Goal: Find specific fact: Find contact information

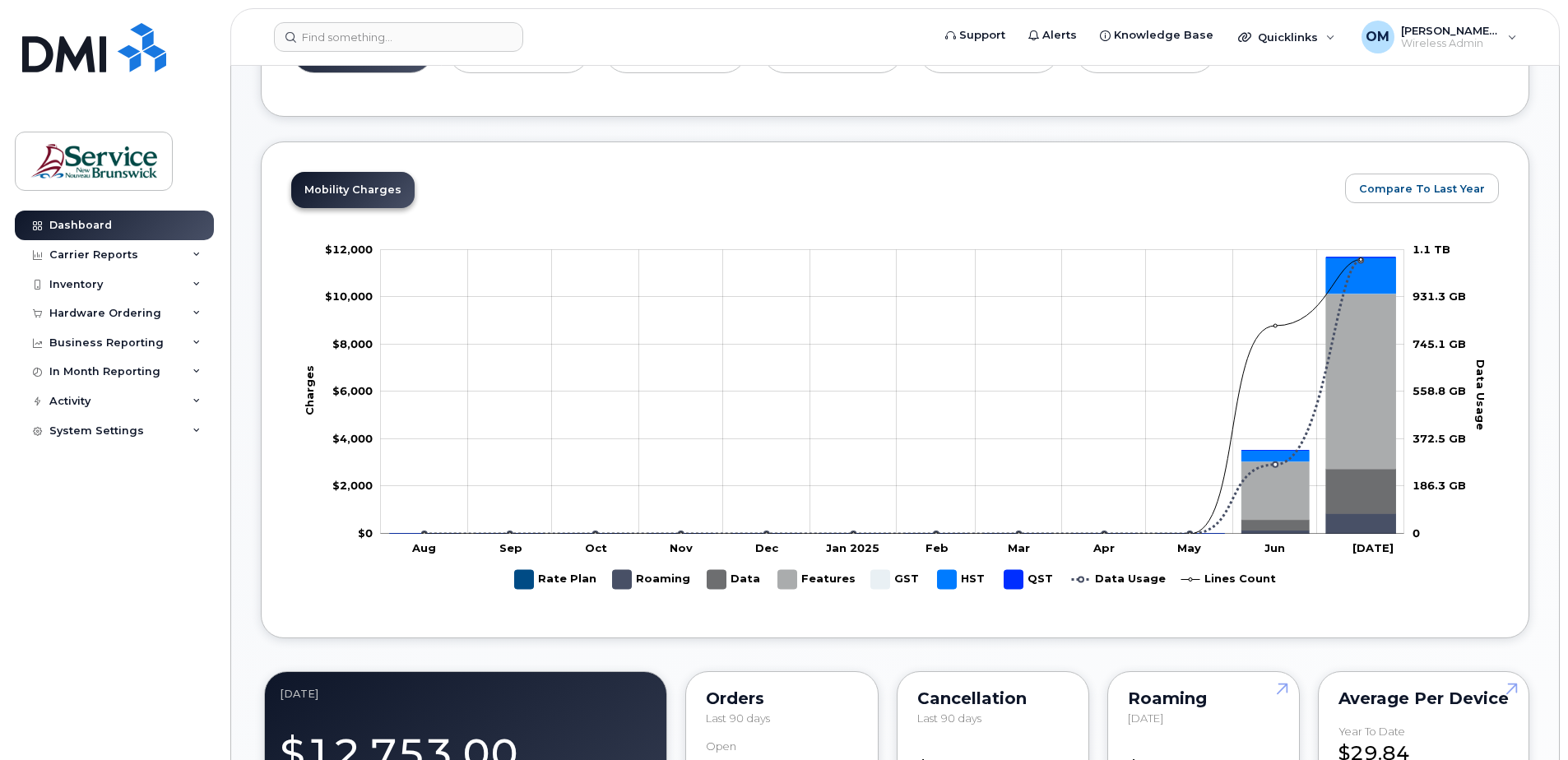
scroll to position [576, 0]
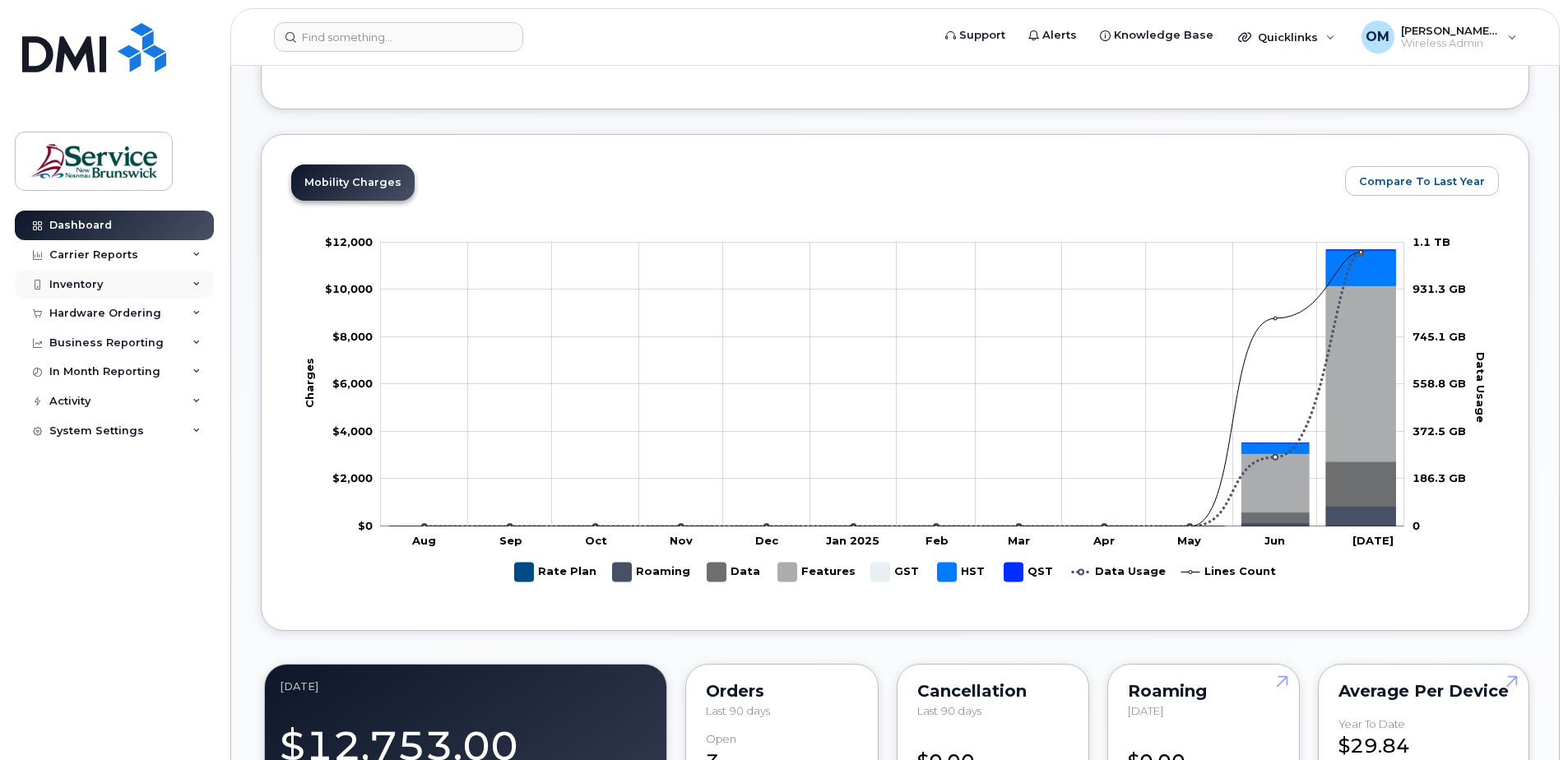
click at [82, 282] on div "Inventory" at bounding box center [76, 285] width 53 height 13
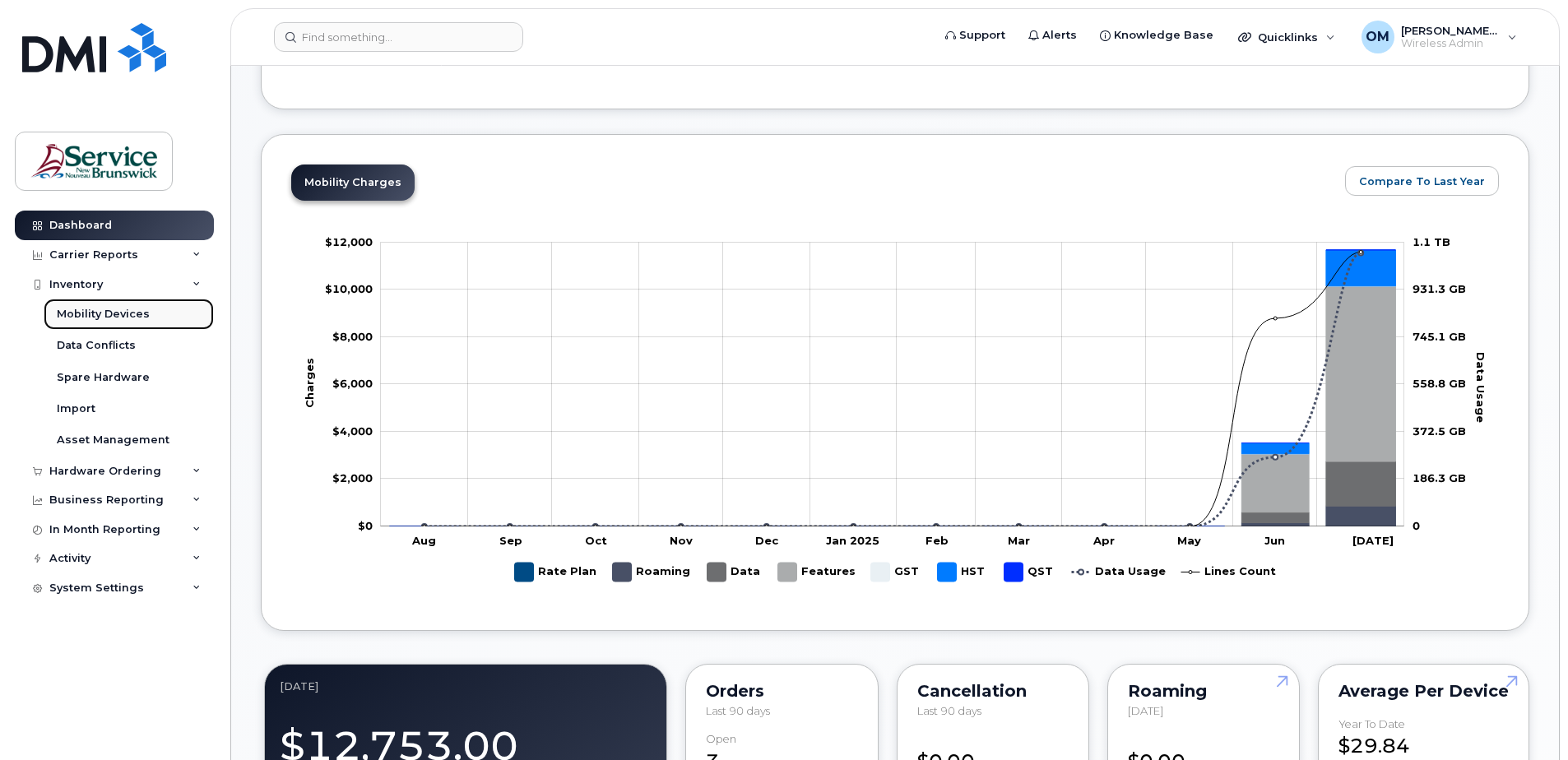
click at [119, 308] on div "Mobility Devices" at bounding box center [103, 314] width 93 height 15
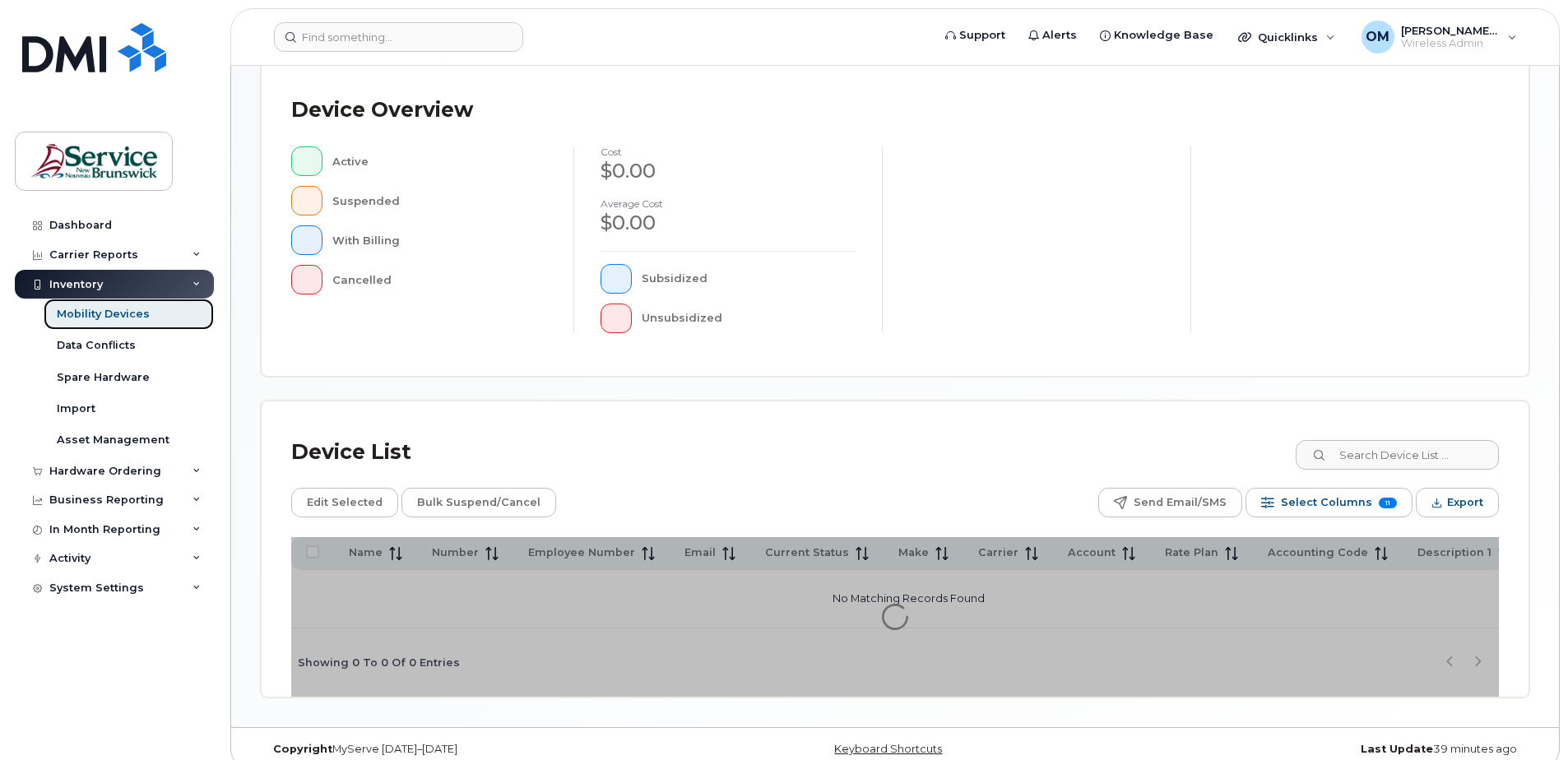
scroll to position [371, 0]
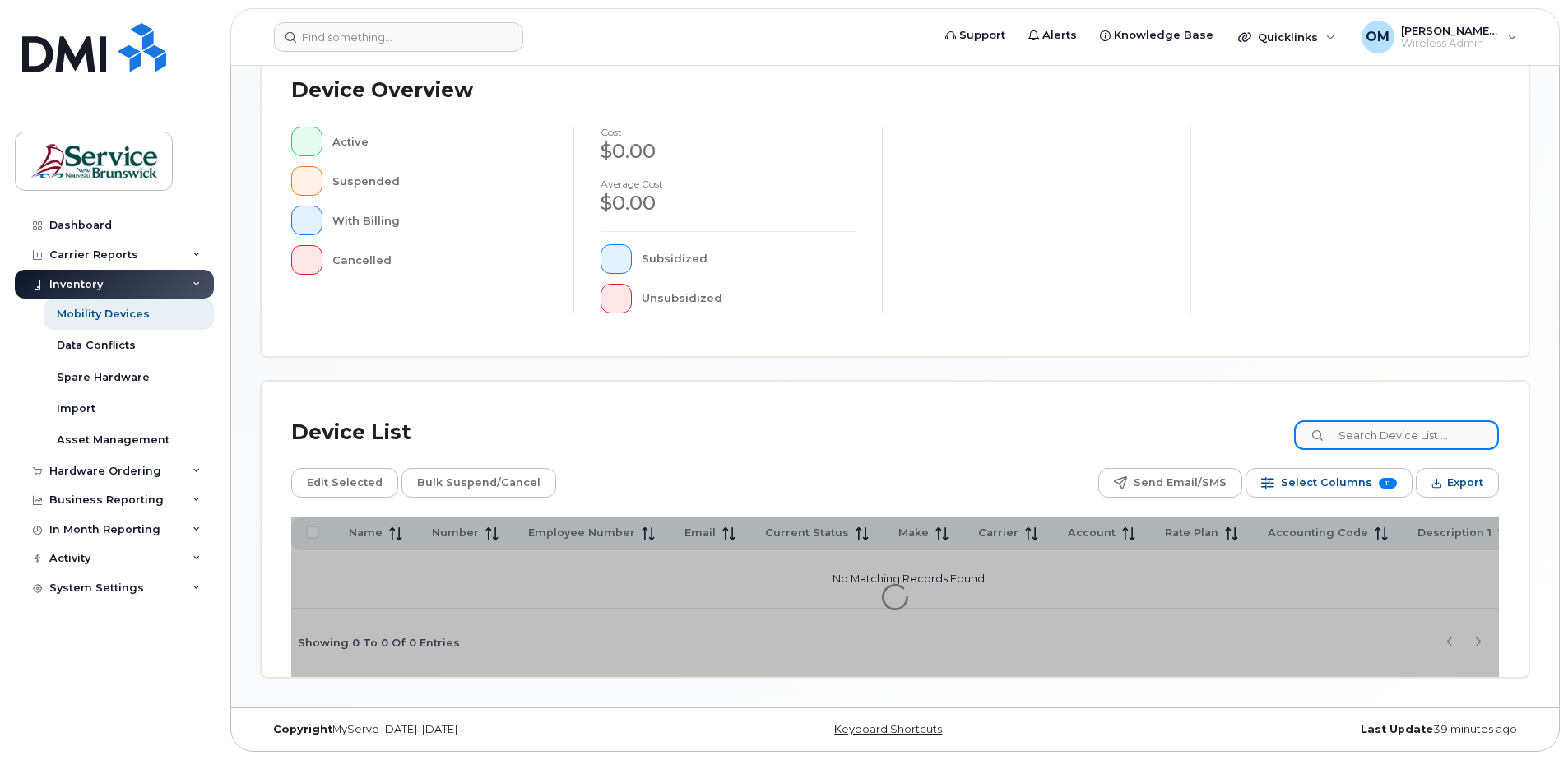
click at [1437, 432] on input at bounding box center [1396, 436] width 205 height 30
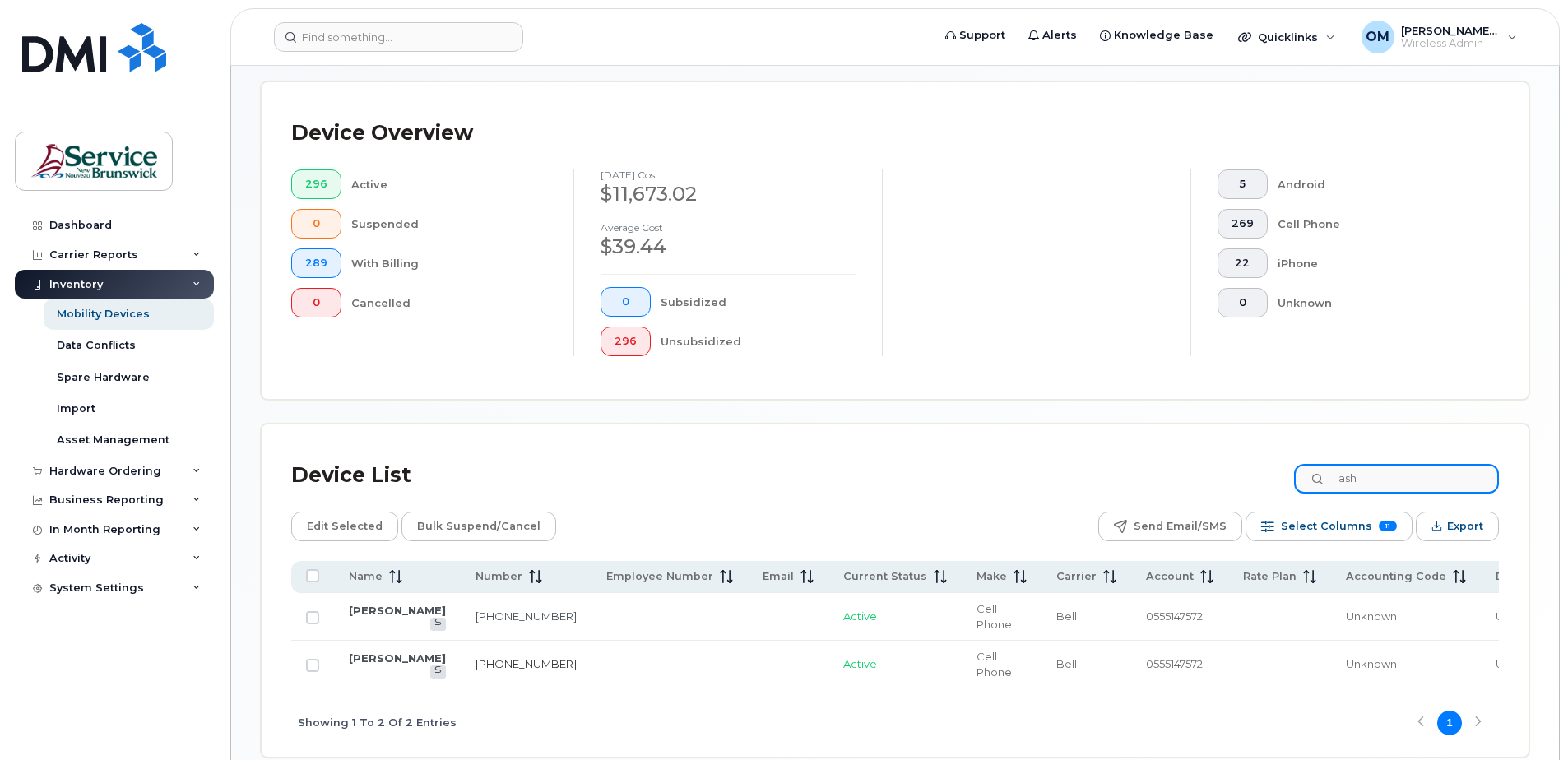
type input "ash"
drag, startPoint x: 441, startPoint y: 671, endPoint x: 467, endPoint y: 681, distance: 27.9
click at [1131, 681] on td "[PHONE_NUMBER]" at bounding box center [1179, 665] width 97 height 48
copy link "[PHONE_NUMBER]"
drag, startPoint x: 348, startPoint y: 669, endPoint x: 480, endPoint y: 684, distance: 132.8
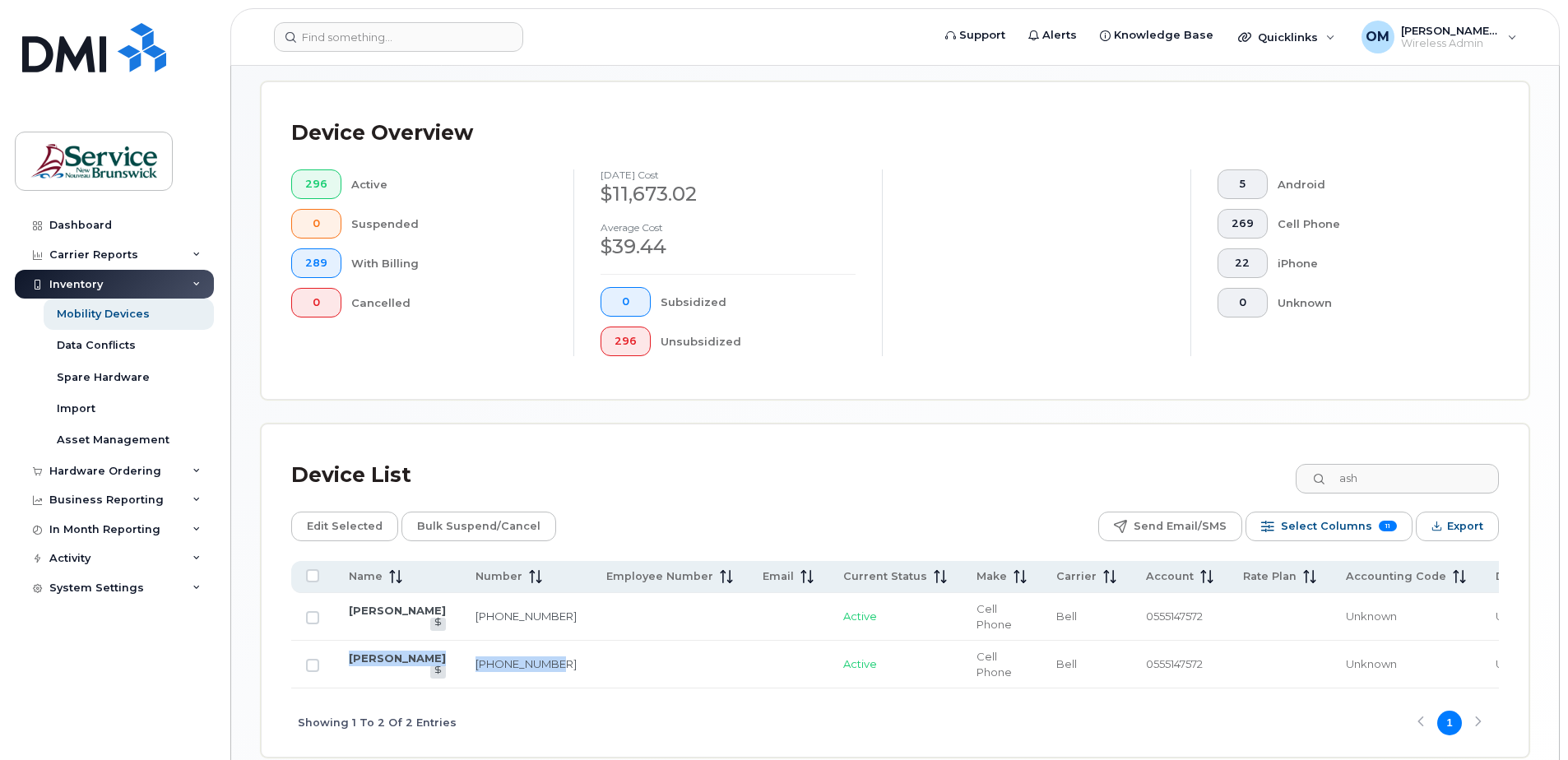
click at [480, 684] on tr "[PERSON_NAME] [PHONE_NUMBER] Active Cell Phone Bell [PHONE_NUMBER] Unknown Unkn…" at bounding box center [948, 665] width 1313 height 48
copy tr "[PERSON_NAME] [PHONE_NUMBER]"
